Goal: Information Seeking & Learning: Learn about a topic

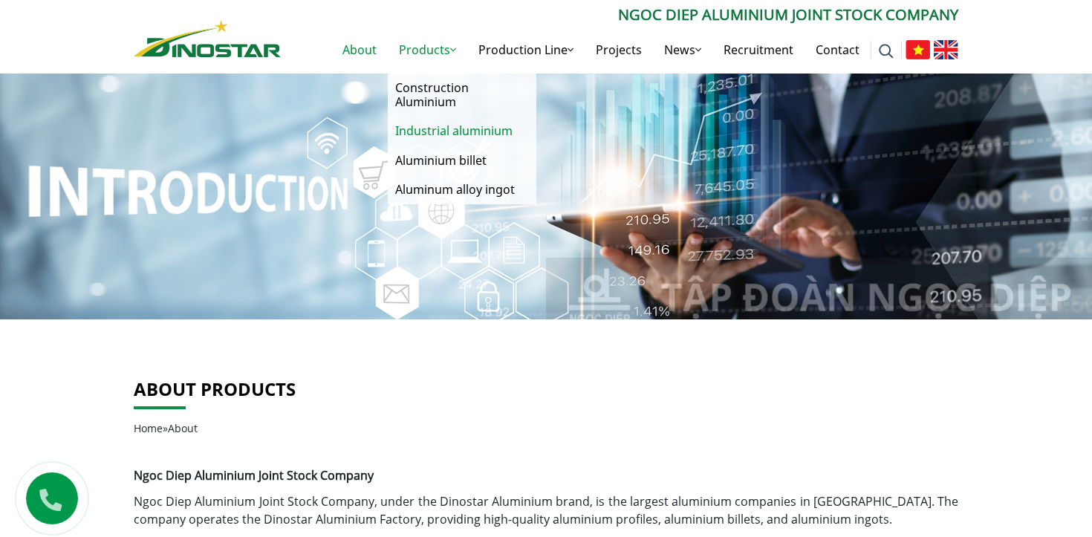
click at [449, 132] on link "Industrial aluminium" at bounding box center [462, 131] width 149 height 29
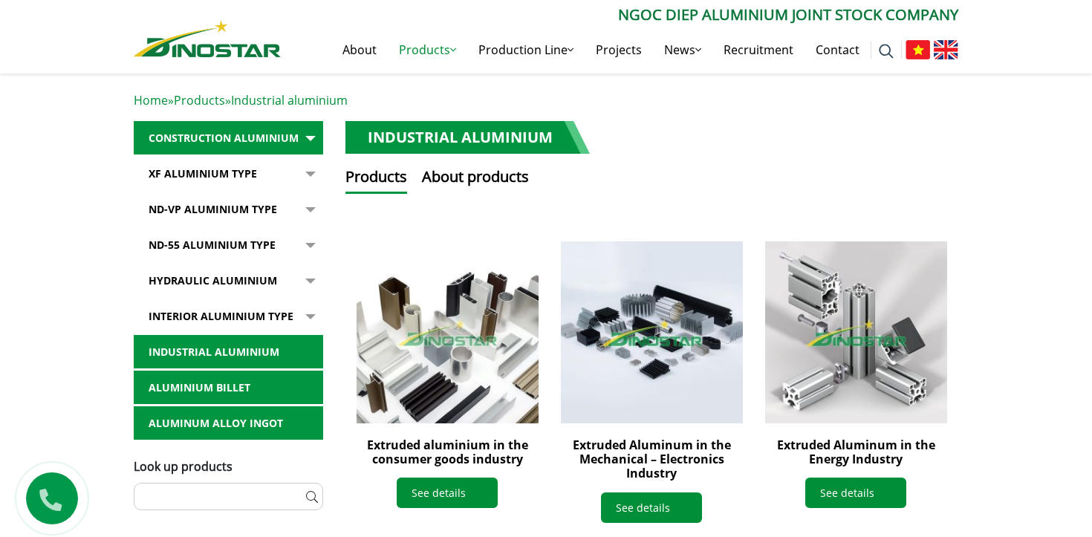
scroll to position [8, 0]
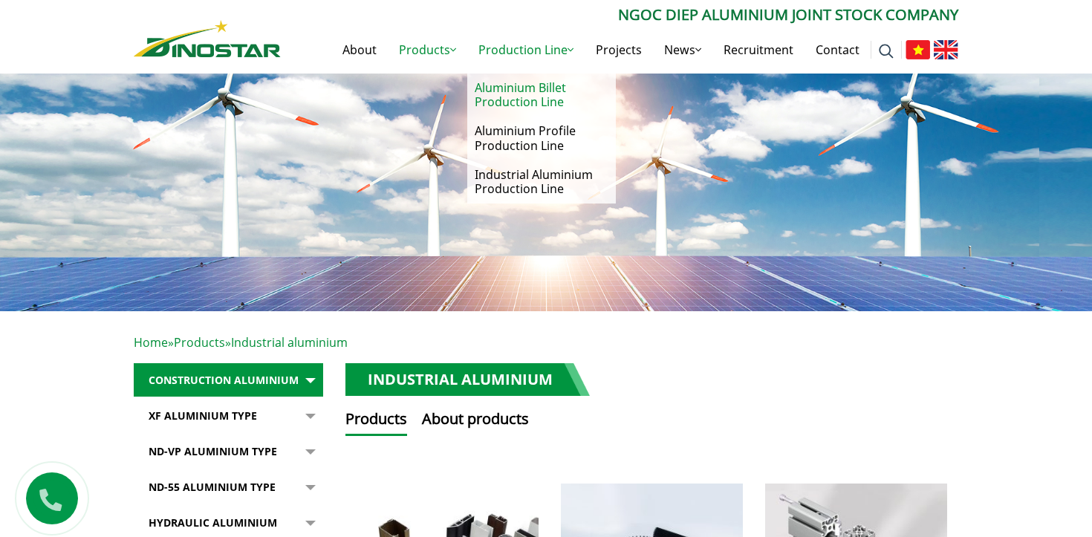
click at [558, 99] on link "Aluminium Billet Production Line" at bounding box center [541, 95] width 149 height 43
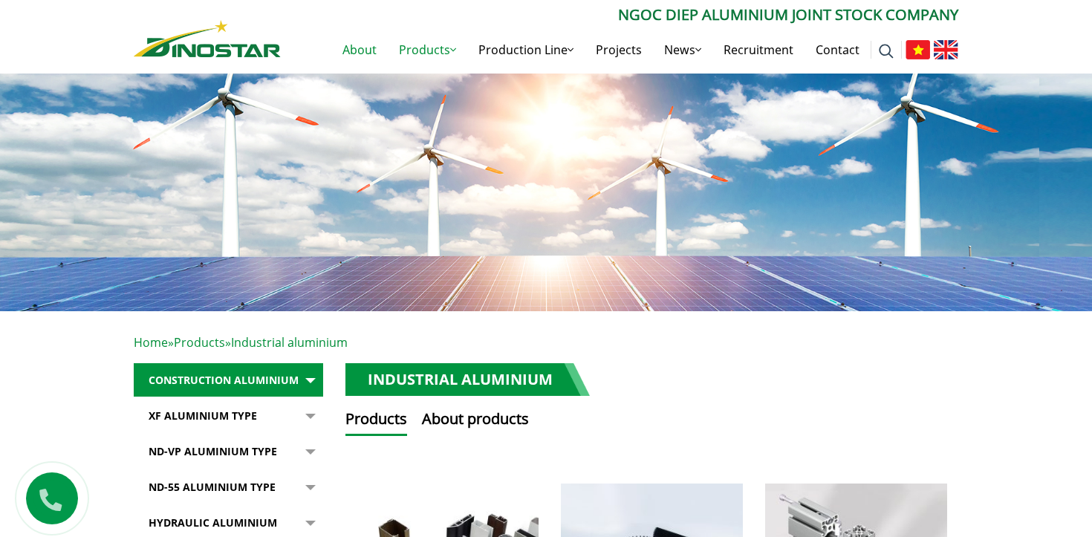
click at [359, 52] on link "About" at bounding box center [359, 50] width 56 height 48
